Goal: Transaction & Acquisition: Book appointment/travel/reservation

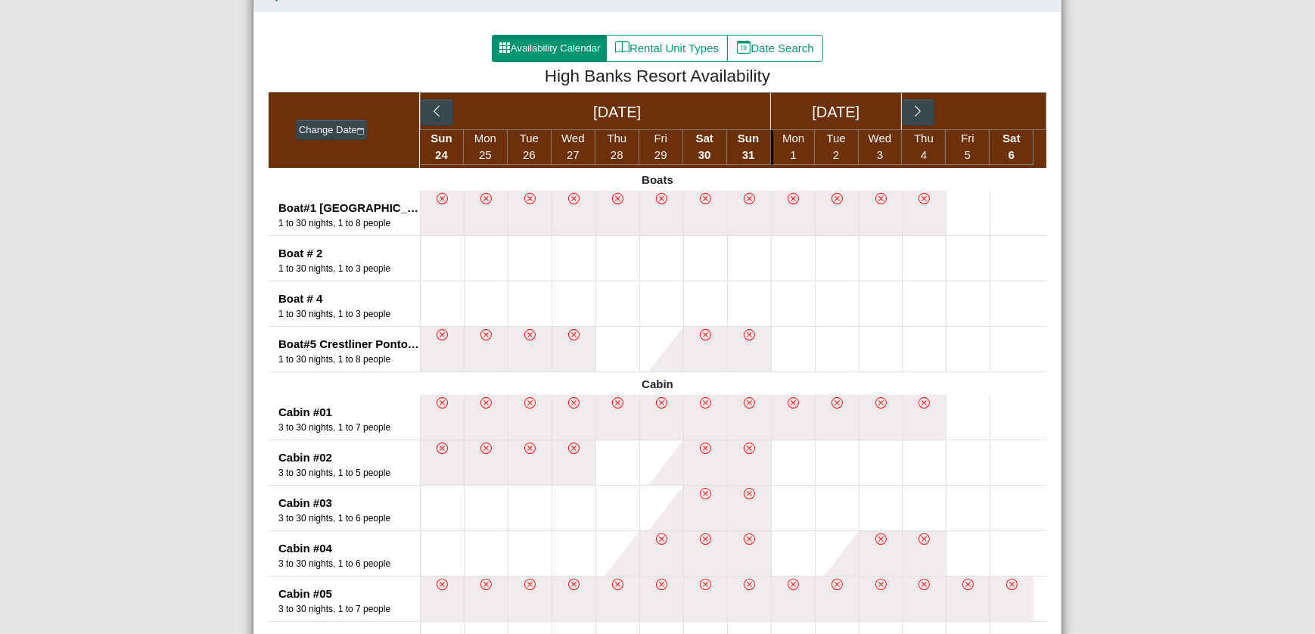
scroll to position [378, 0]
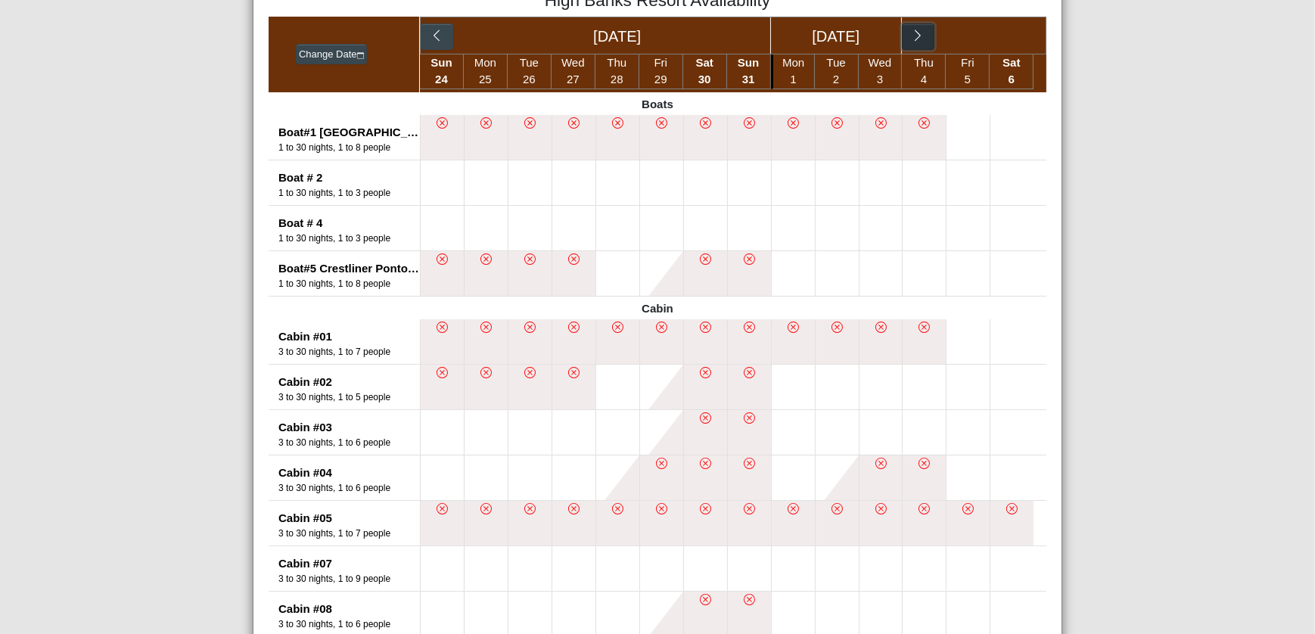
click at [911, 35] on icon "chevron right" at bounding box center [918, 36] width 14 height 14
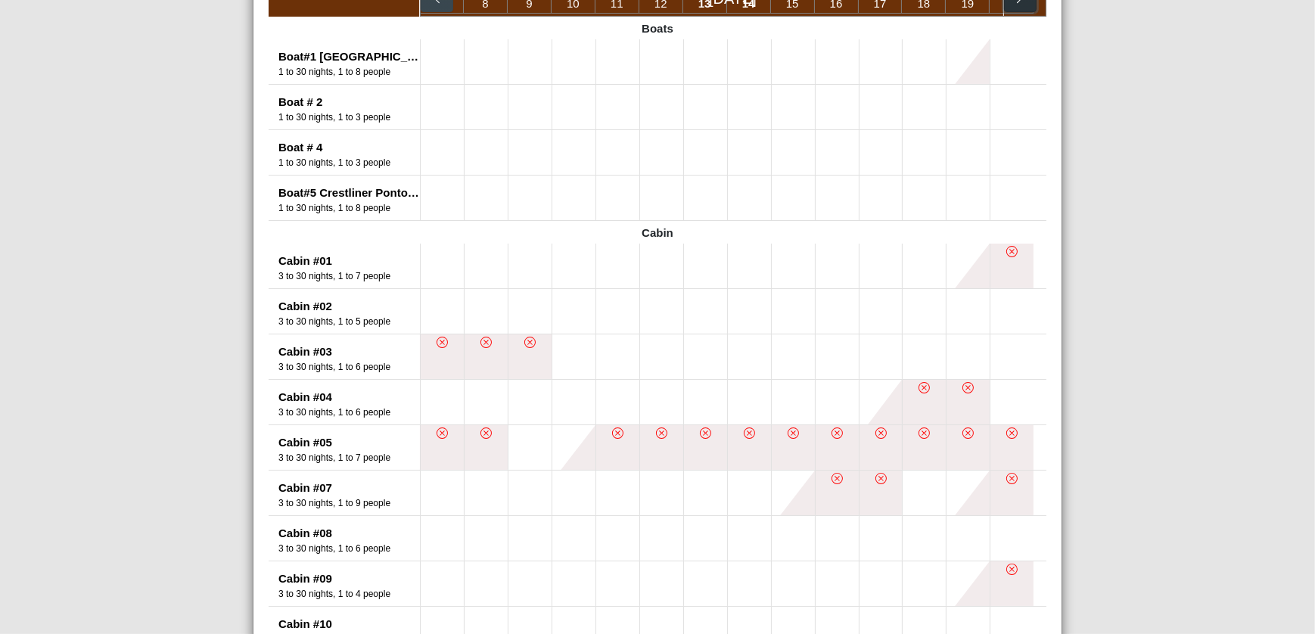
scroll to position [303, 0]
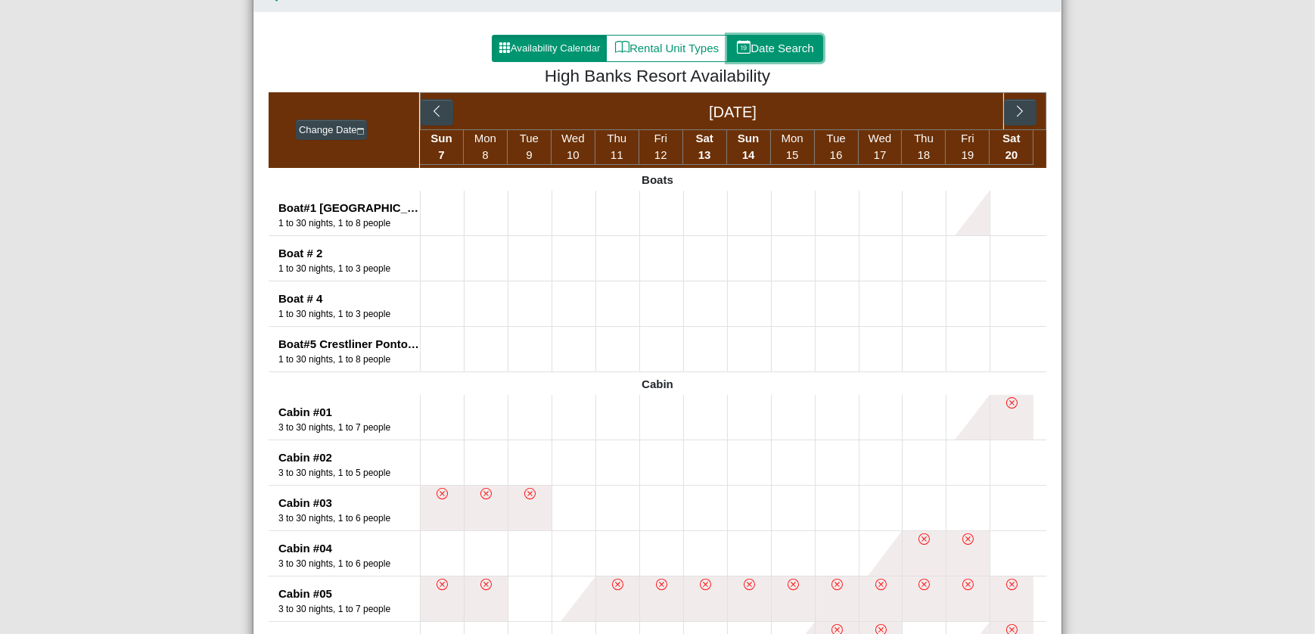
click at [742, 49] on icon "calendar date" at bounding box center [744, 47] width 14 height 14
select select "*"
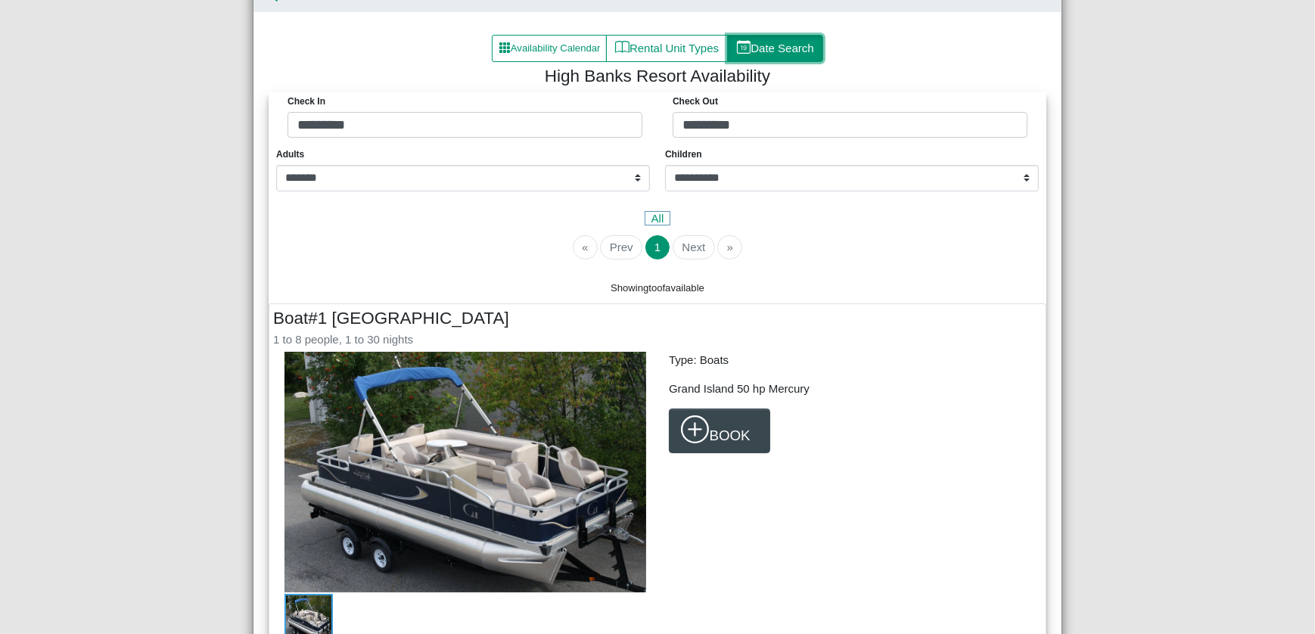
scroll to position [100, 0]
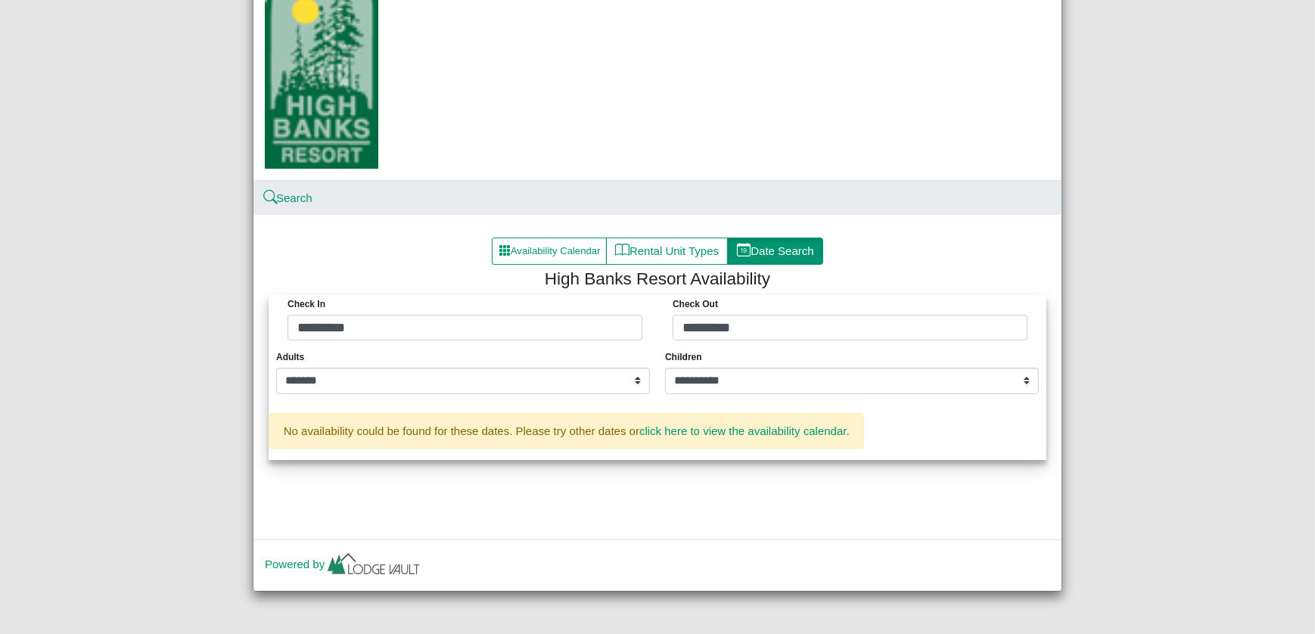
click at [340, 313] on div "Check in *********" at bounding box center [465, 317] width 362 height 45
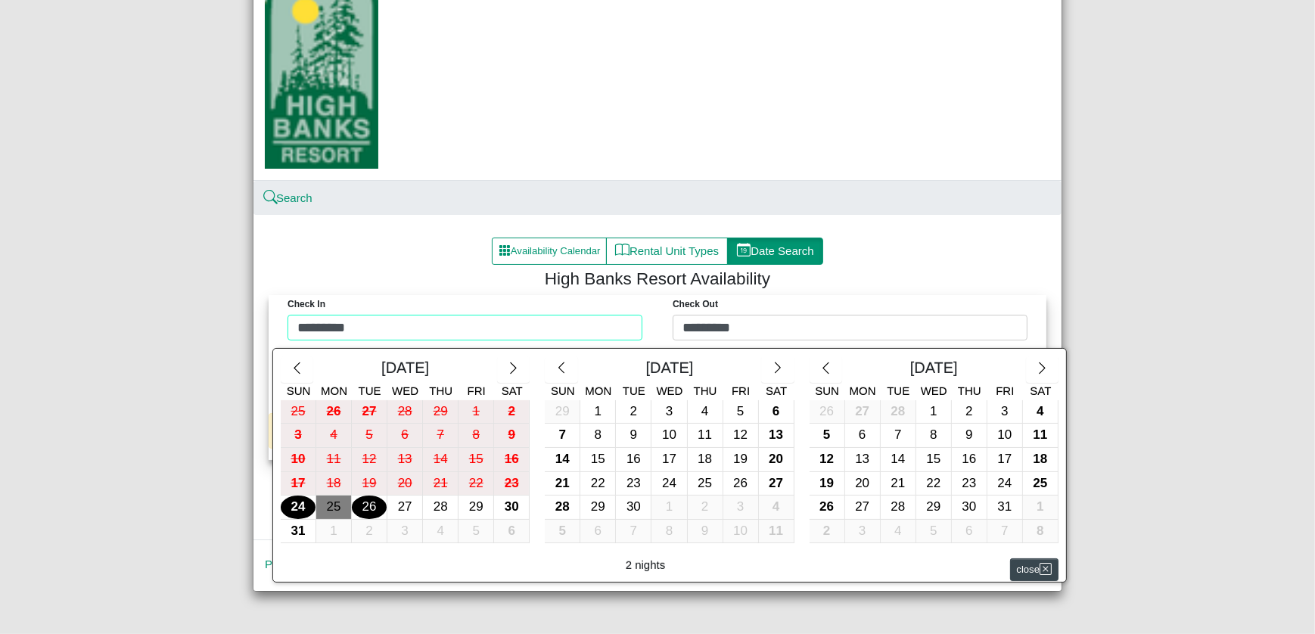
click at [347, 322] on div "Check in ********* Check Out ********* [DATE] Sun Mon Tue Wed Thu Fri Sat 25 26…" at bounding box center [657, 321] width 770 height 53
click at [597, 458] on div "15" at bounding box center [597, 459] width 35 height 23
type input "*********"
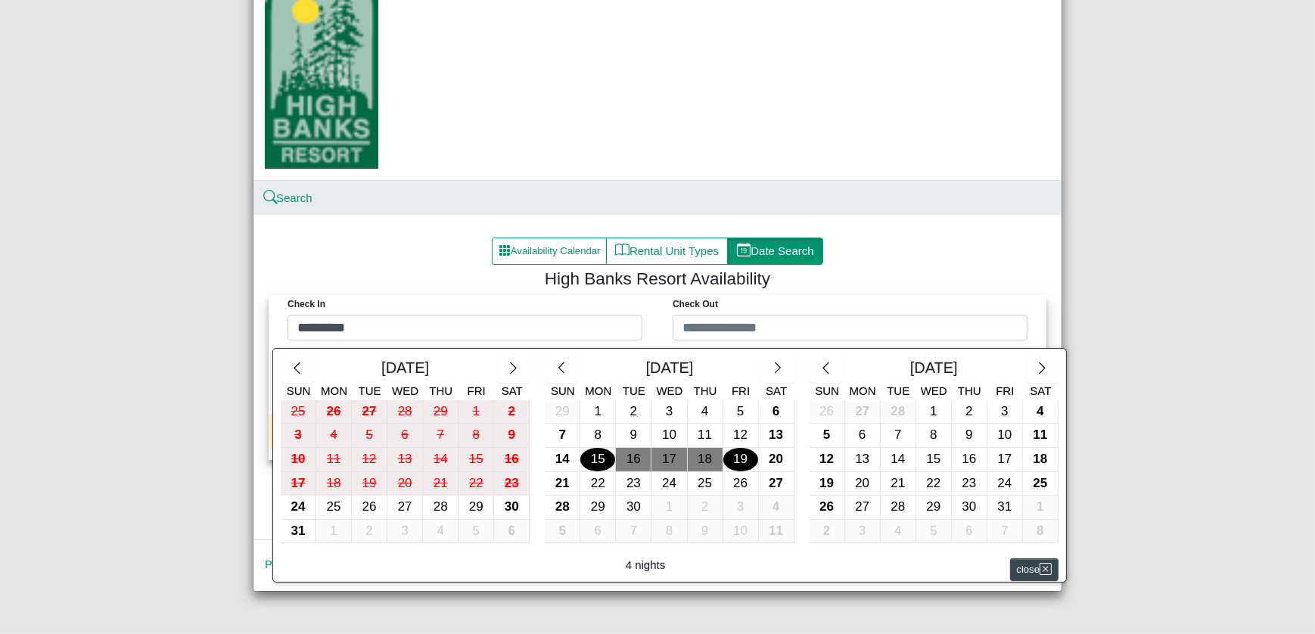
click at [735, 458] on div "19" at bounding box center [740, 459] width 35 height 23
type input "*********"
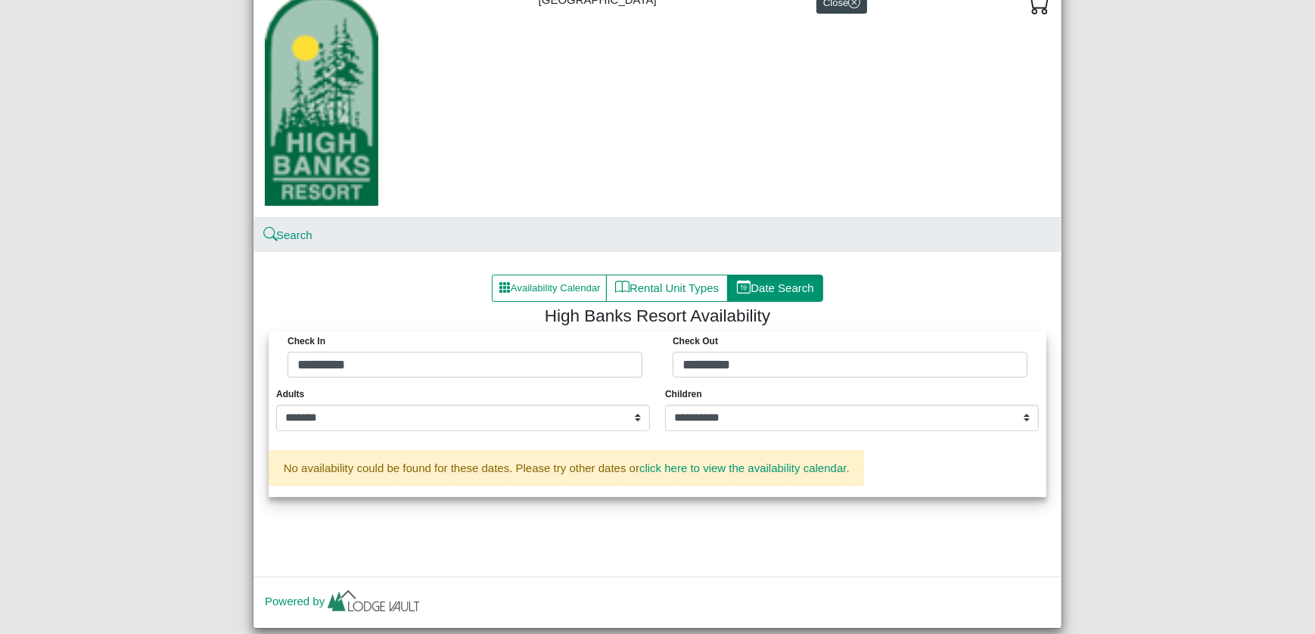
scroll to position [0, 0]
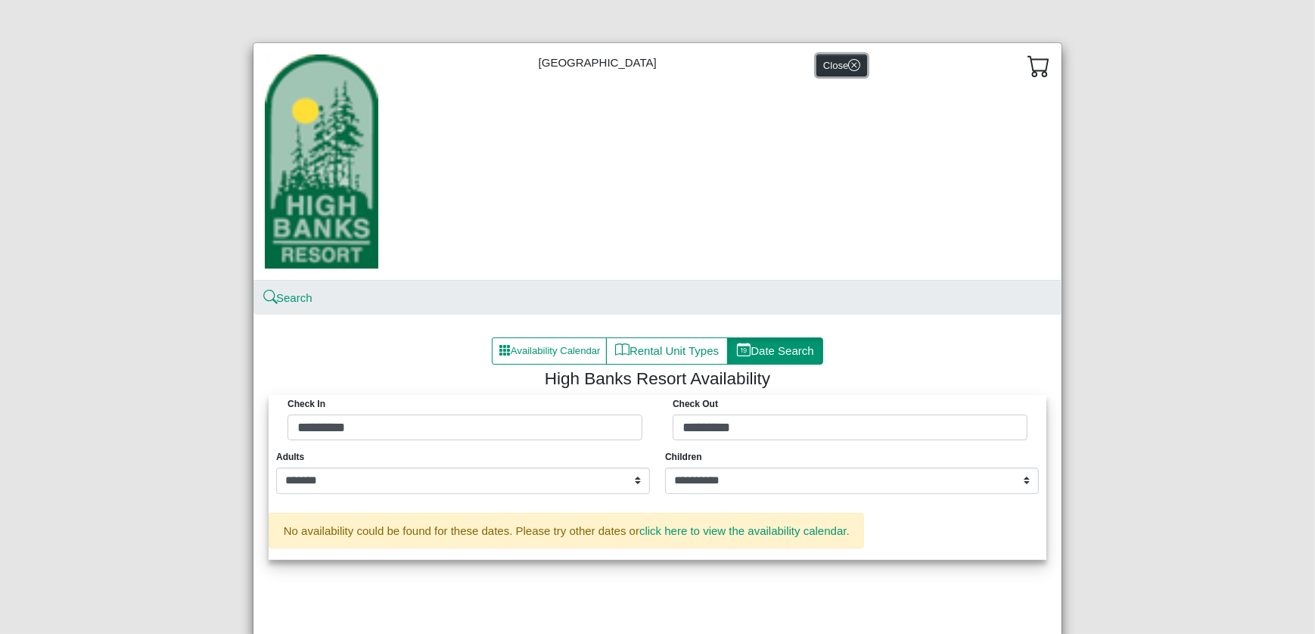
click at [848, 64] on icon "x circle" at bounding box center [854, 65] width 12 height 12
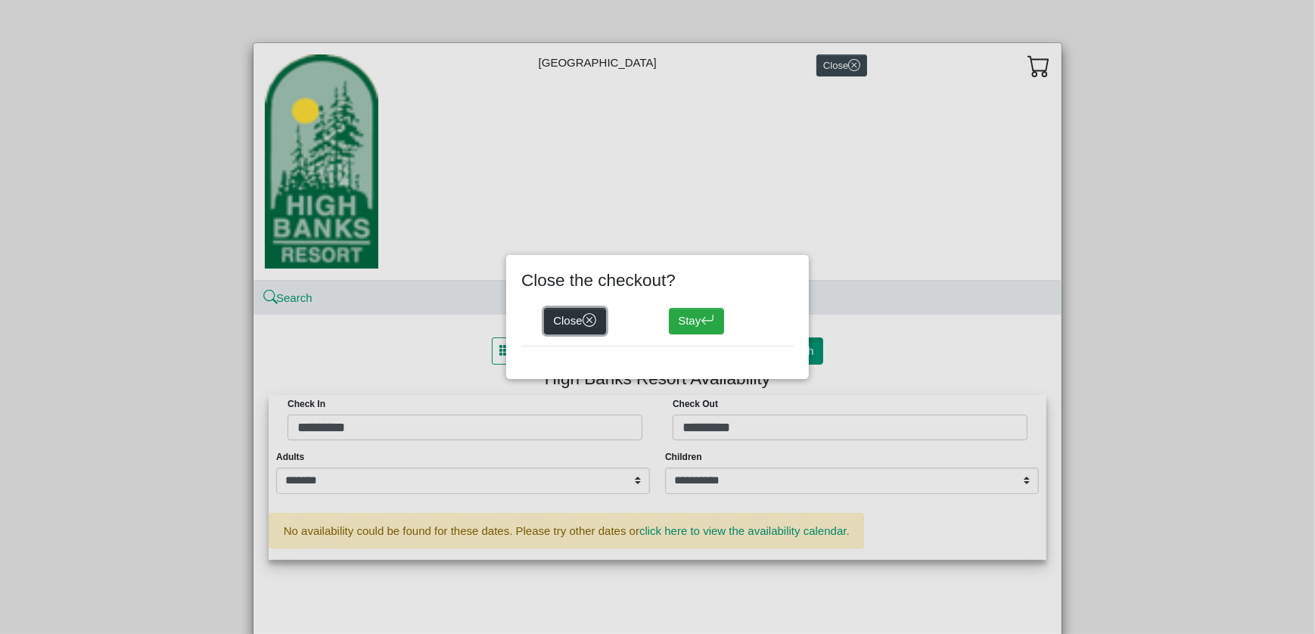
click at [580, 321] on button "Close" at bounding box center [575, 321] width 62 height 27
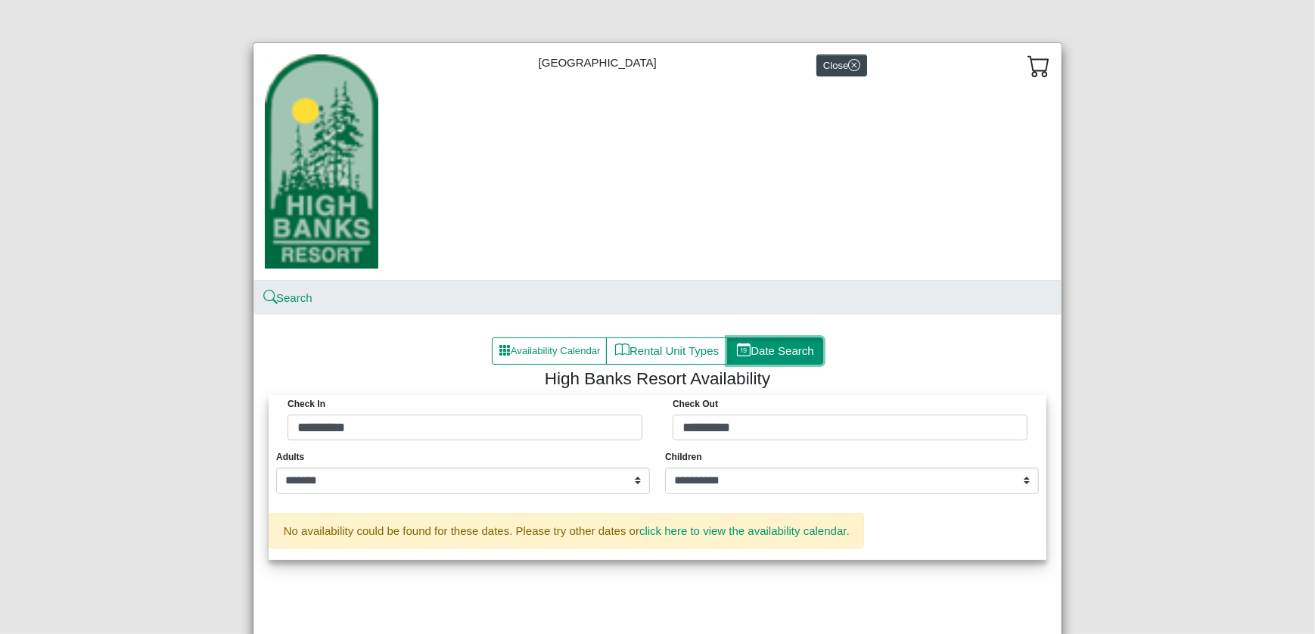
click at [758, 358] on button "Date Search" at bounding box center [775, 350] width 96 height 27
click at [754, 347] on button "Date Search" at bounding box center [775, 350] width 96 height 27
click at [661, 350] on button "Rental Unit Types" at bounding box center [667, 350] width 122 height 27
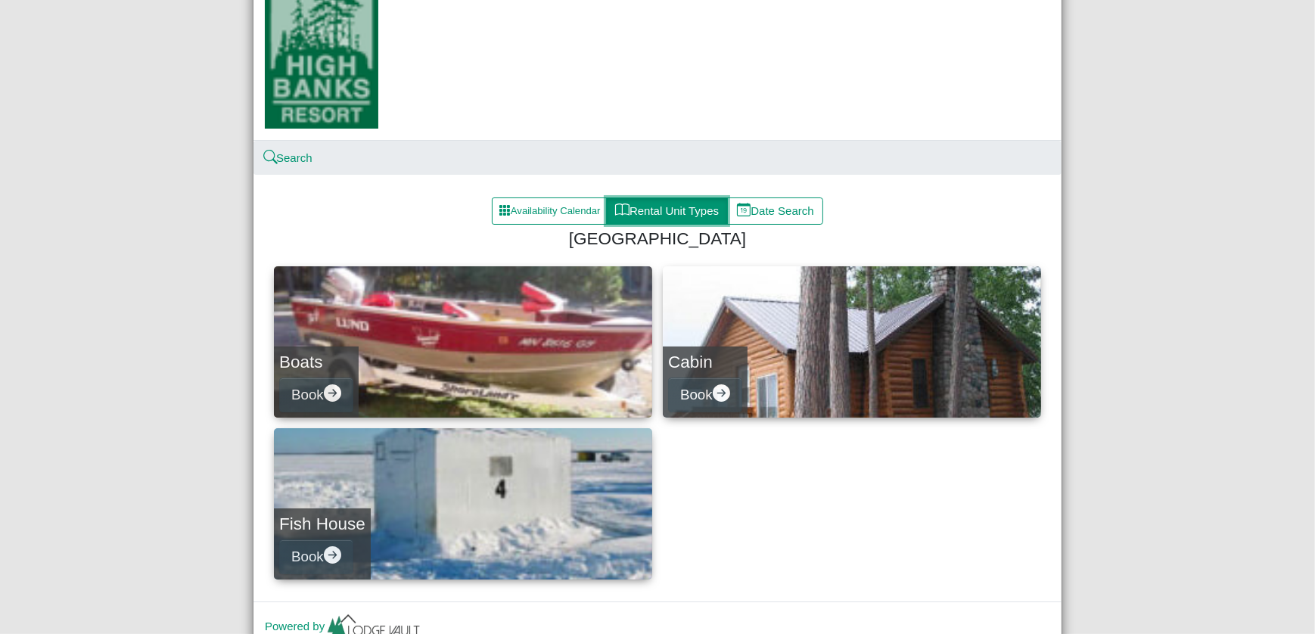
scroll to position [151, 0]
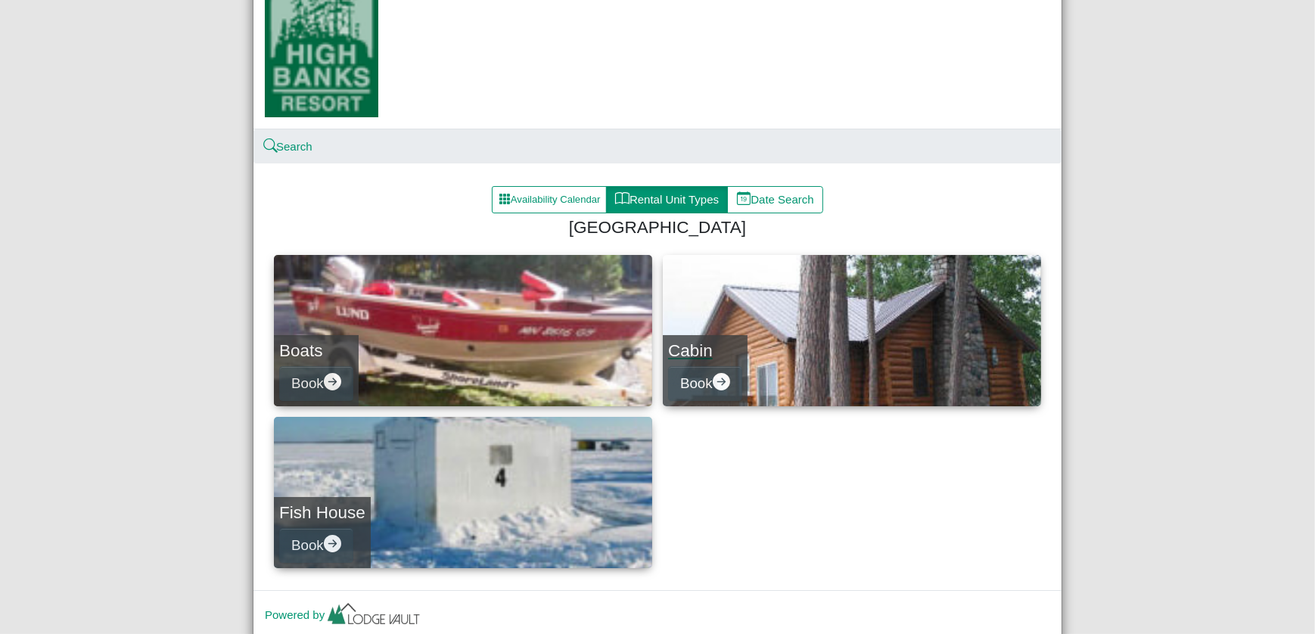
click at [690, 364] on div "Cabin Book" at bounding box center [705, 370] width 85 height 71
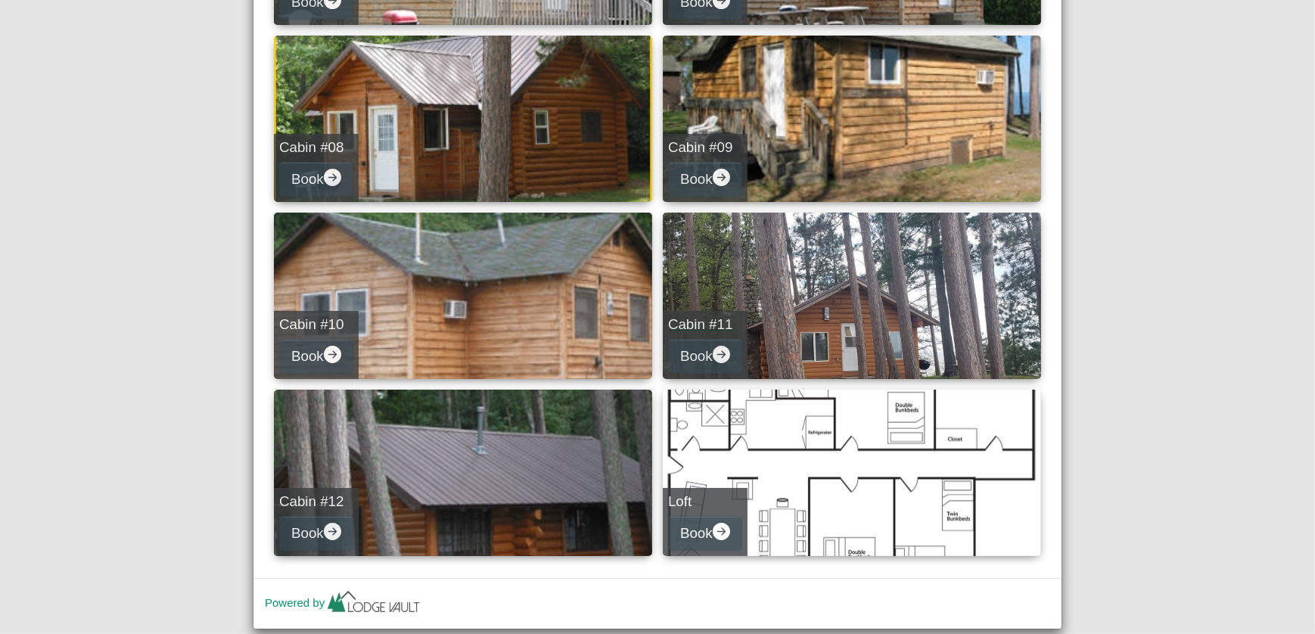
scroll to position [908, 0]
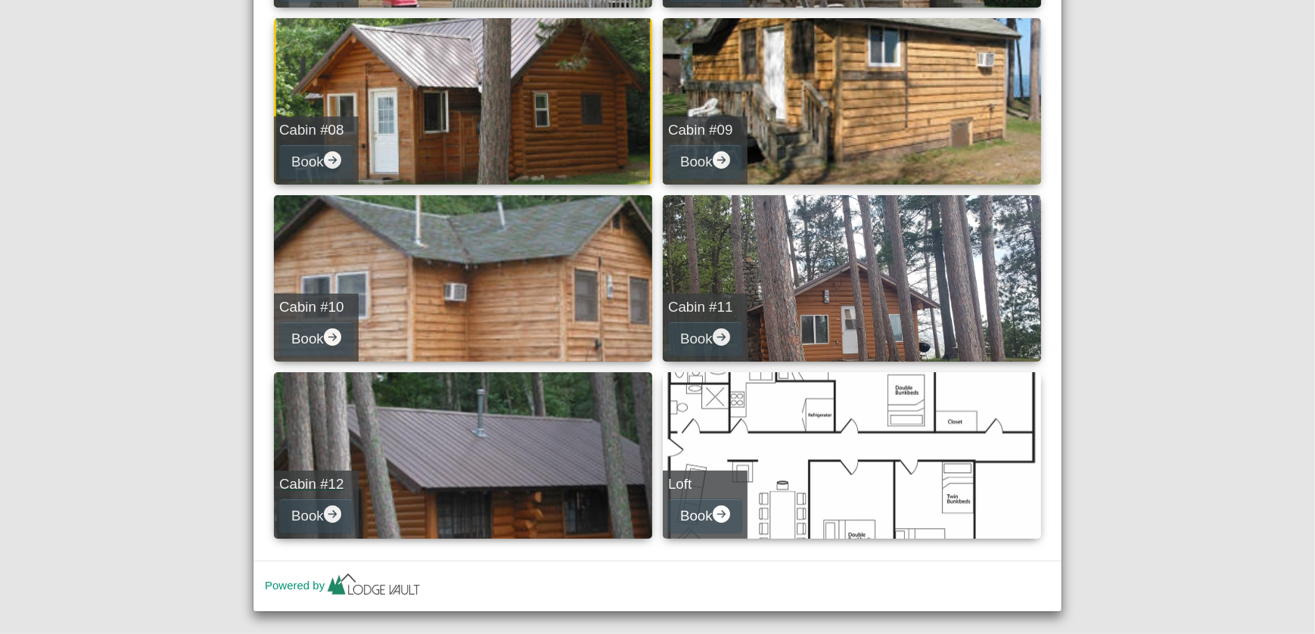
click at [423, 474] on link "Cabin #12 Book" at bounding box center [463, 455] width 378 height 166
select select "*"
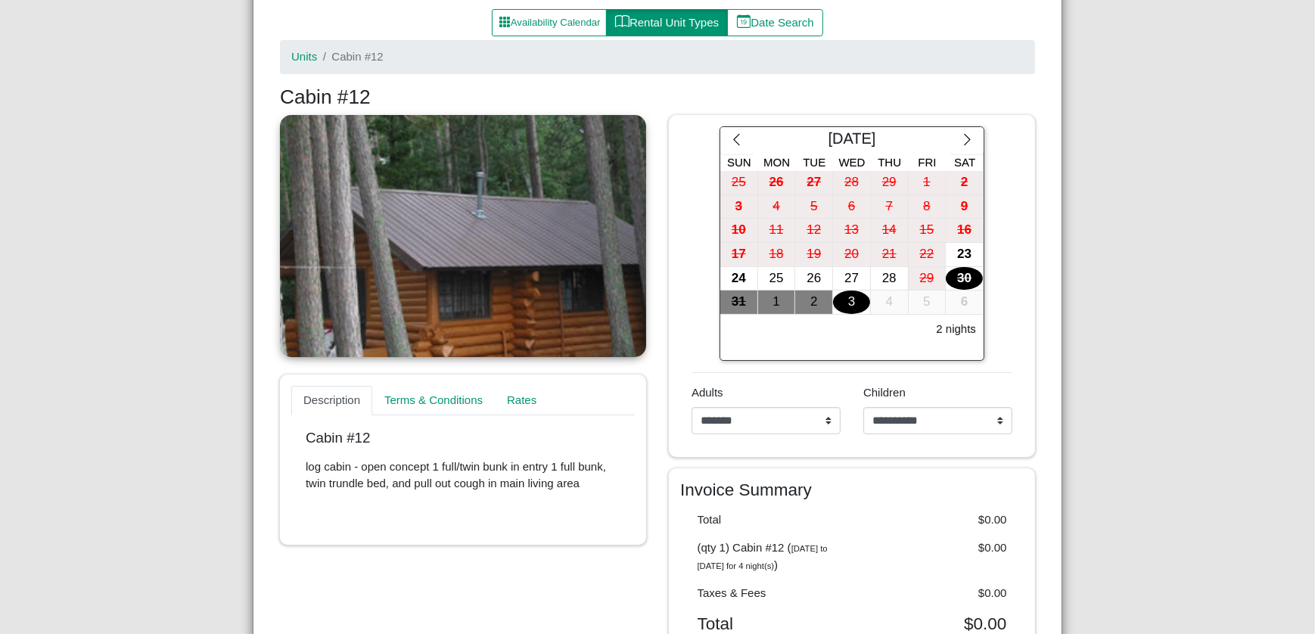
scroll to position [268, 0]
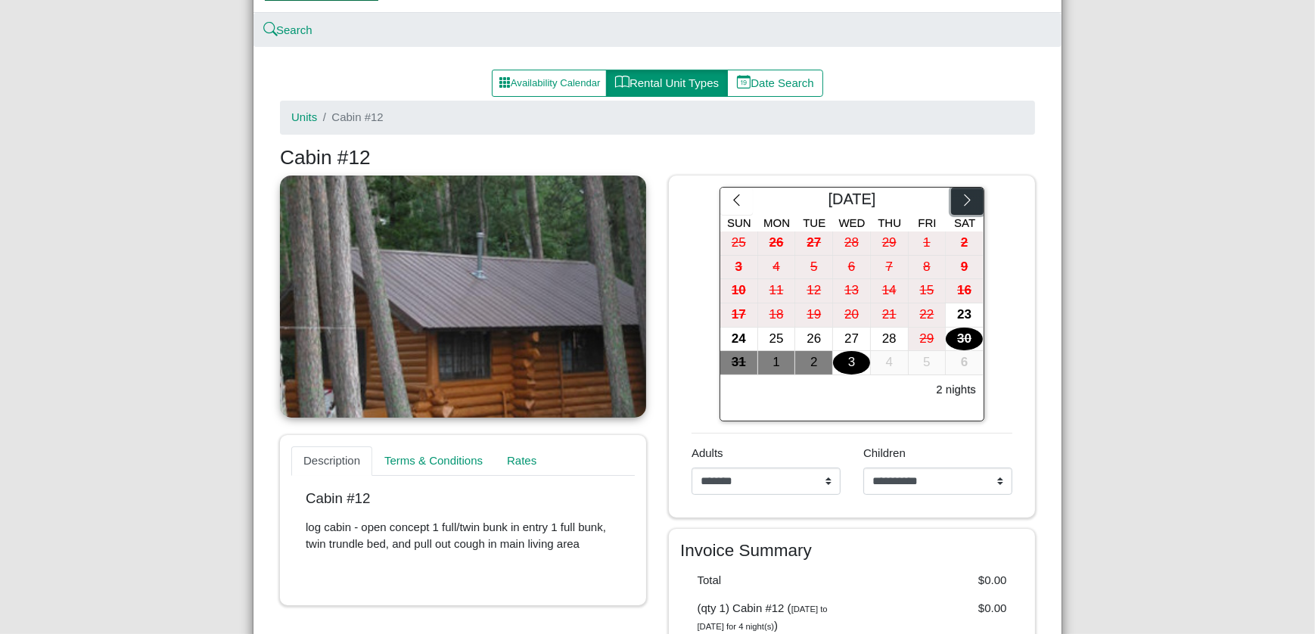
click at [960, 197] on icon "chevron right" at bounding box center [967, 200] width 14 height 14
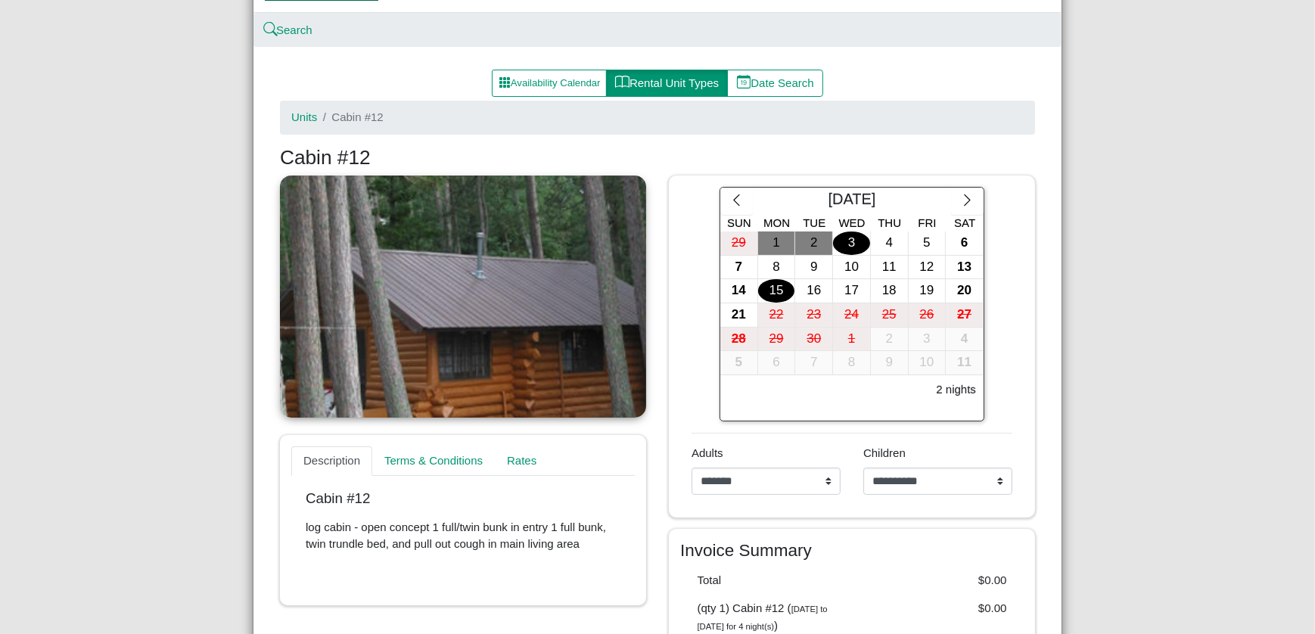
click at [770, 287] on div "15" at bounding box center [776, 290] width 37 height 23
click at [921, 289] on div "19" at bounding box center [927, 290] width 37 height 23
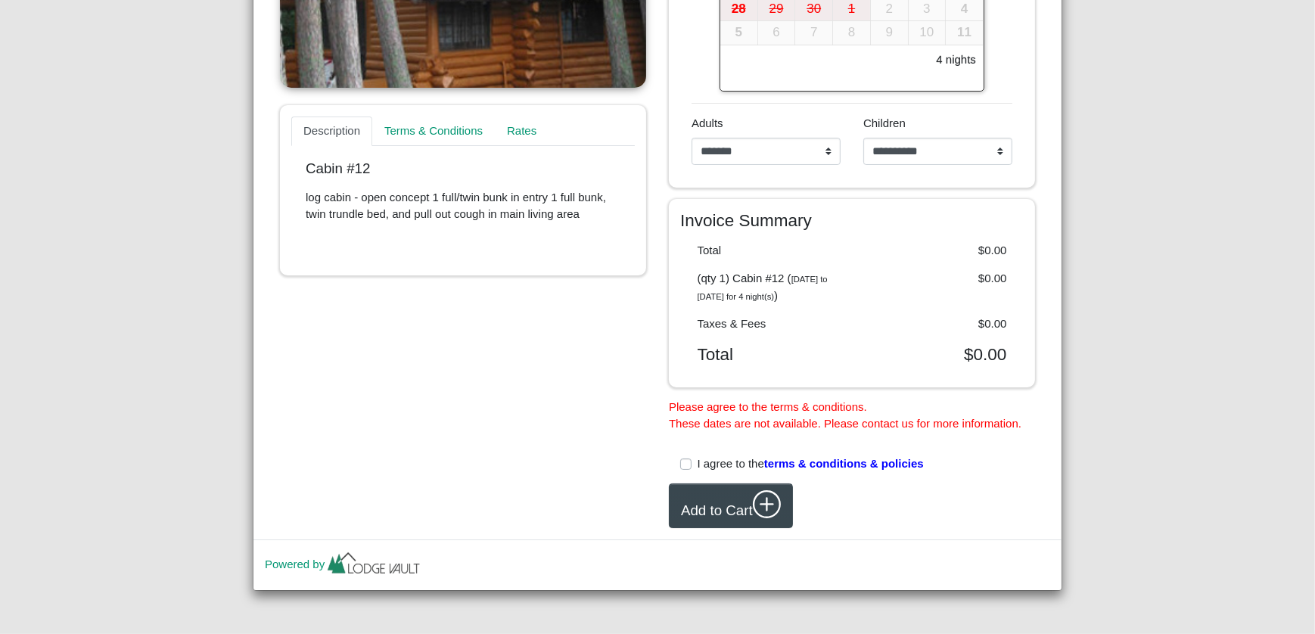
scroll to position [613, 0]
click at [698, 462] on label "I agree to the terms & conditions & policies" at bounding box center [811, 463] width 226 height 17
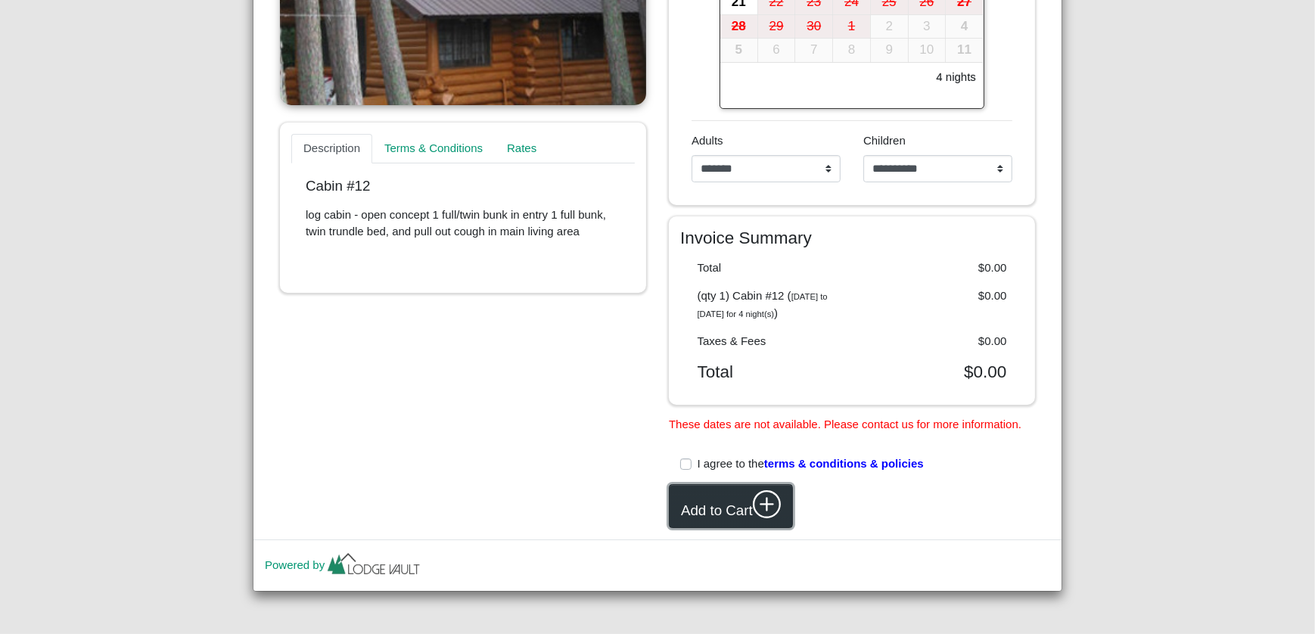
click at [762, 502] on icon "plus circle" at bounding box center [767, 504] width 29 height 29
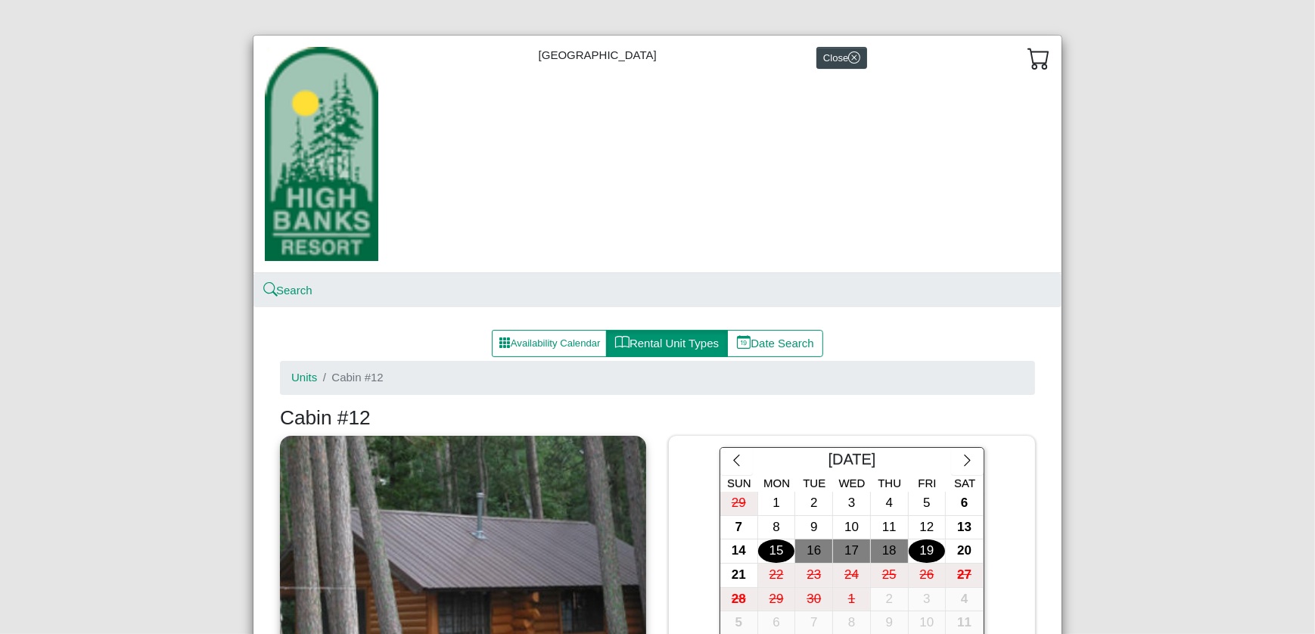
scroll to position [0, 0]
